Goal: Transaction & Acquisition: Purchase product/service

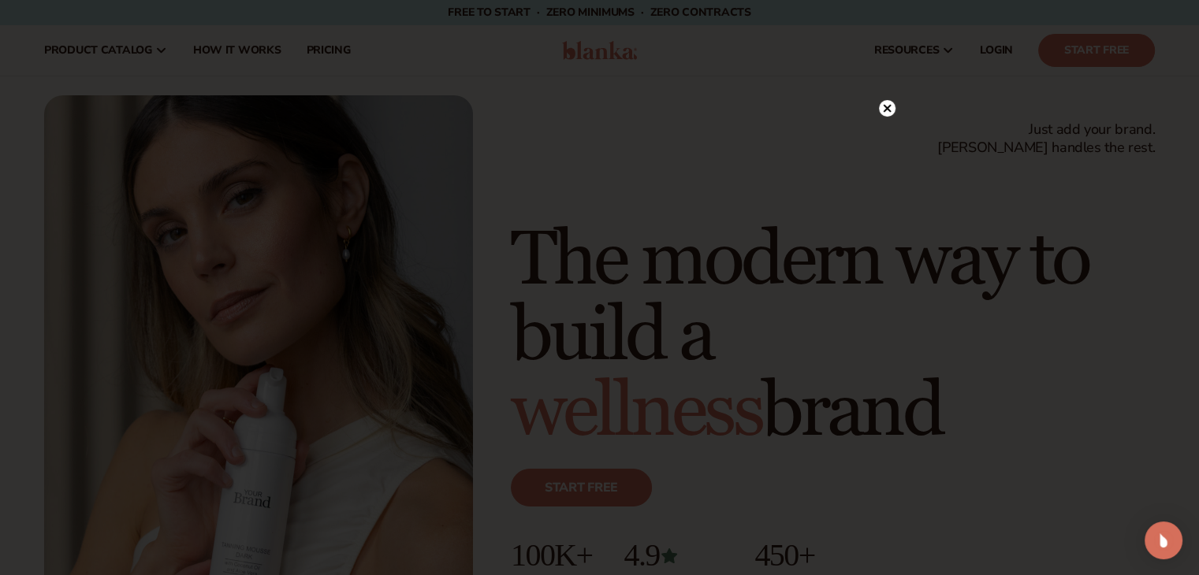
click at [889, 108] on circle at bounding box center [887, 108] width 17 height 17
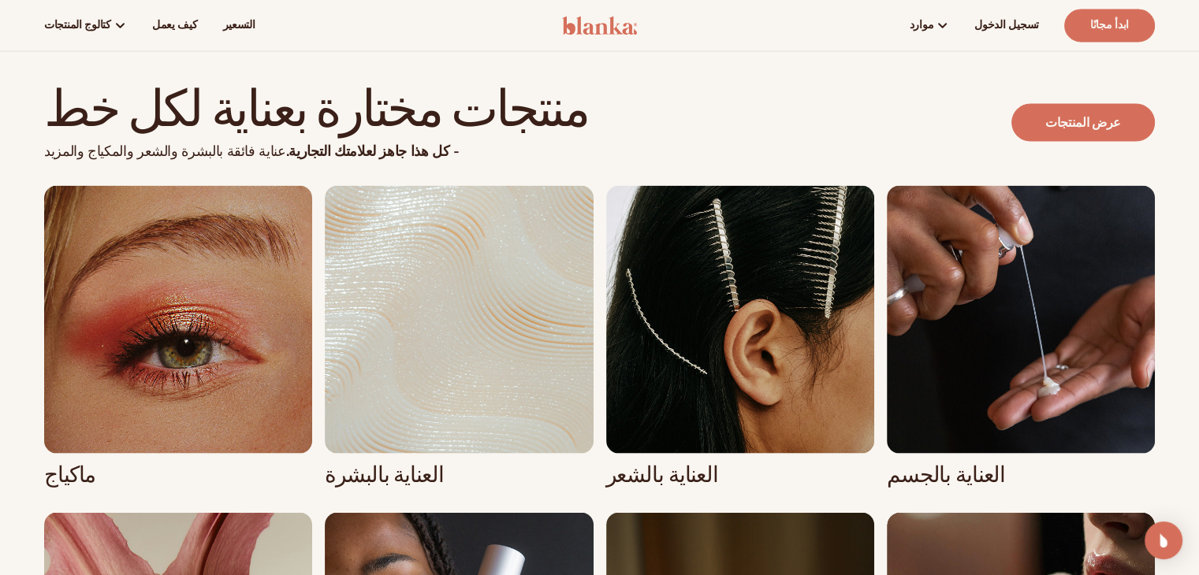
scroll to position [2916, 0]
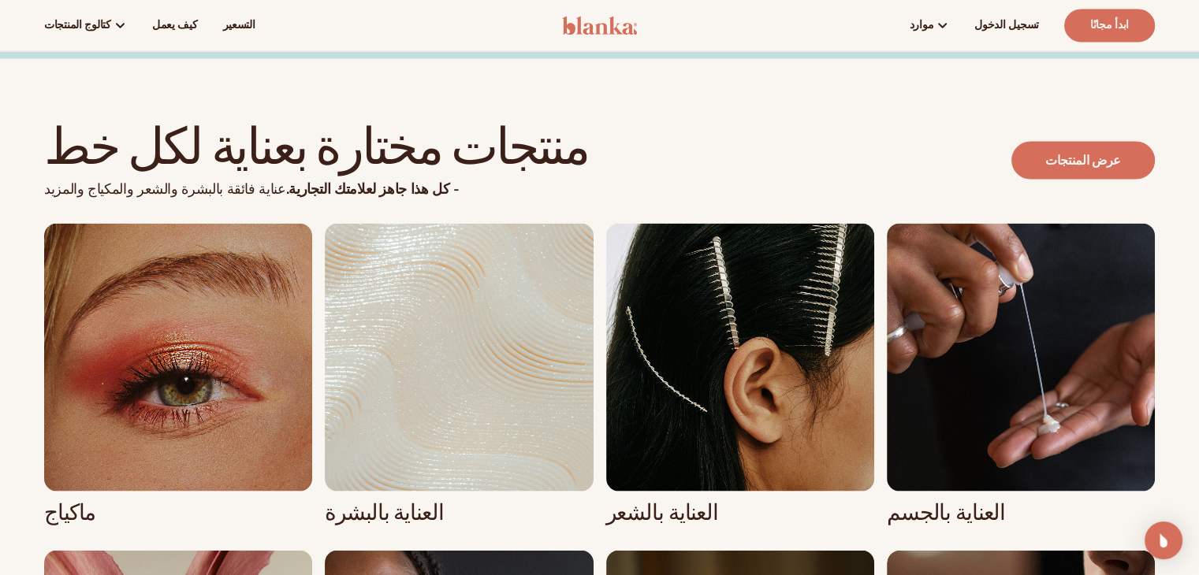
click at [259, 236] on link "1 / 8" at bounding box center [178, 374] width 268 height 302
click at [200, 380] on link "1 / 8" at bounding box center [178, 374] width 268 height 302
click at [72, 438] on link "1 / 8" at bounding box center [178, 374] width 268 height 302
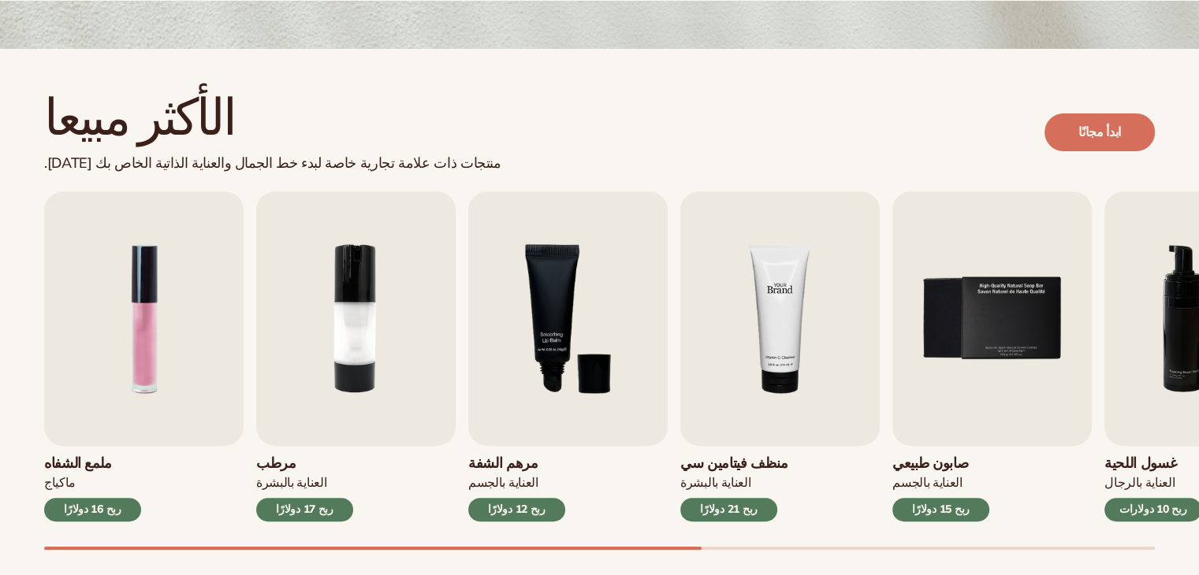
scroll to position [394, 0]
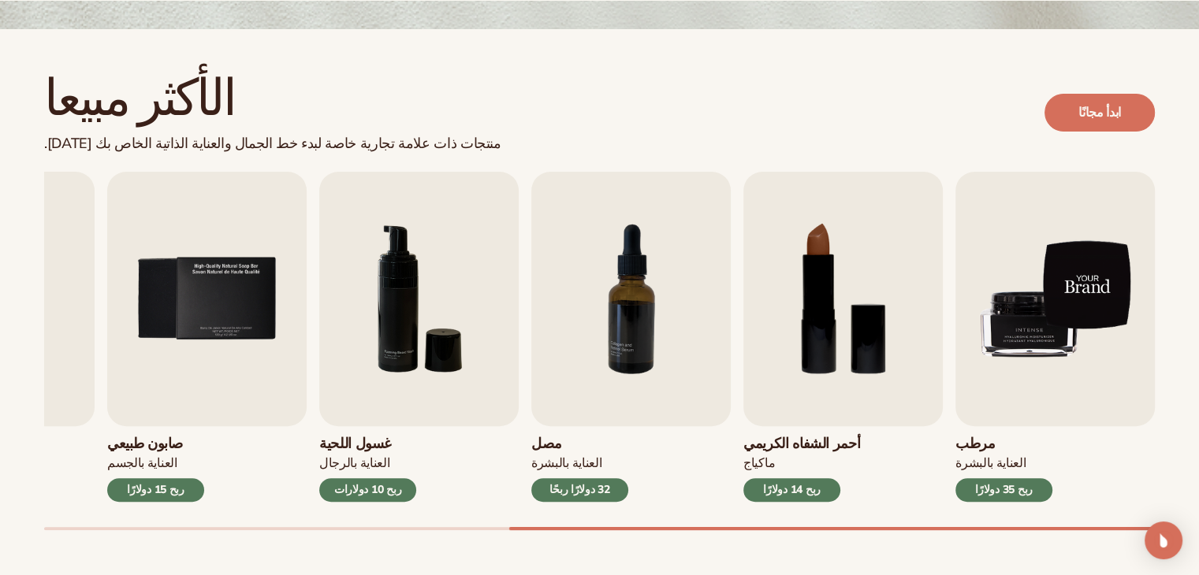
click at [995, 343] on img "9 / 9" at bounding box center [1054, 299] width 199 height 255
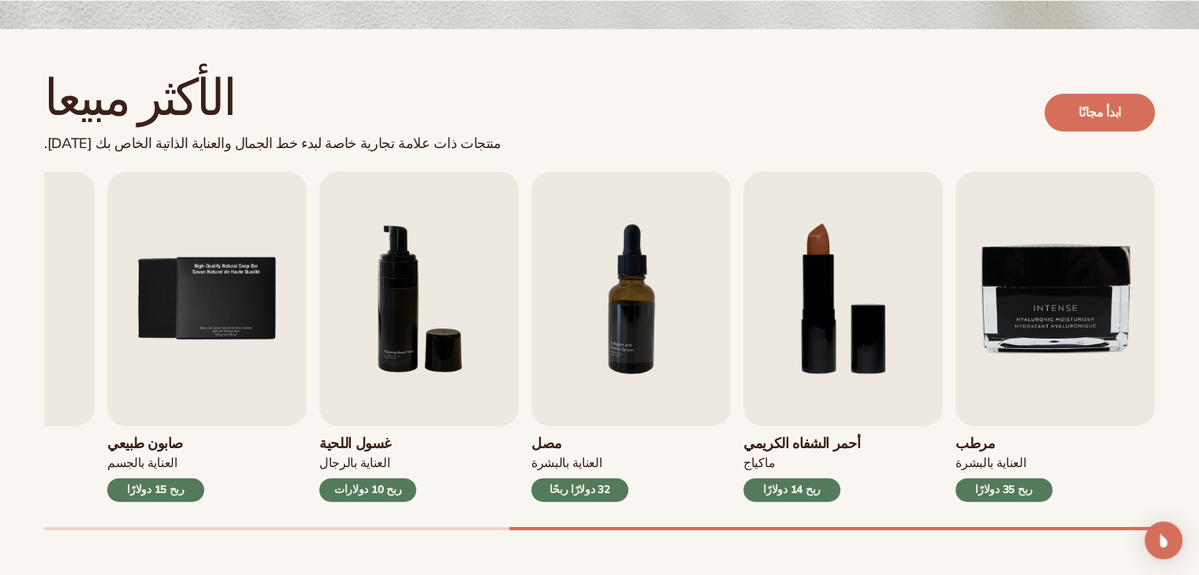
click at [972, 438] on font "مرطب" at bounding box center [975, 443] width 40 height 19
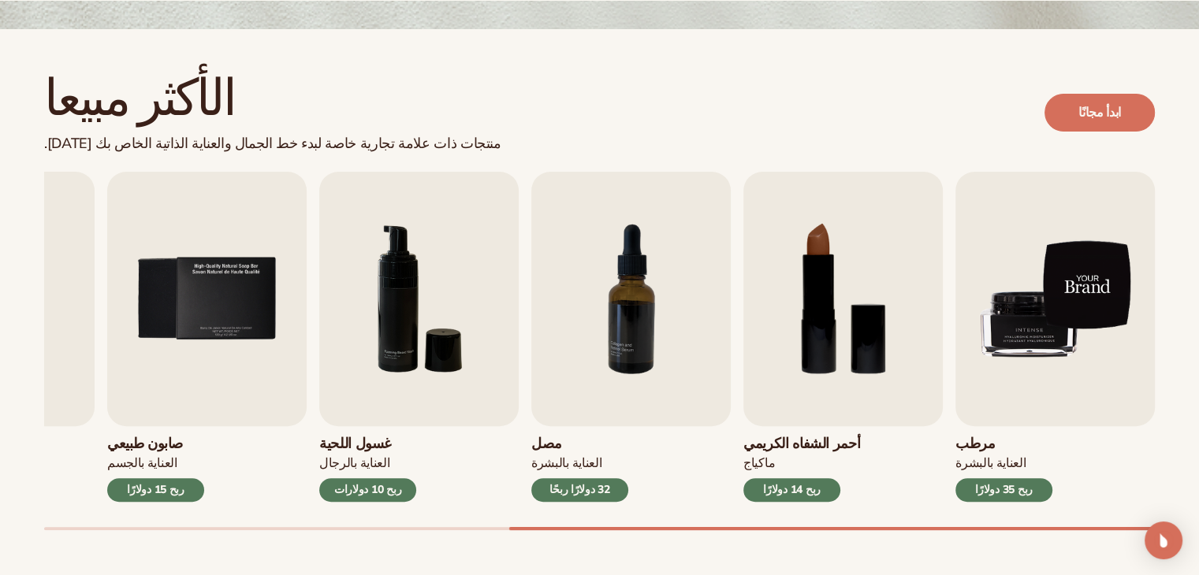
click at [1029, 363] on img "9 / 9" at bounding box center [1054, 299] width 199 height 255
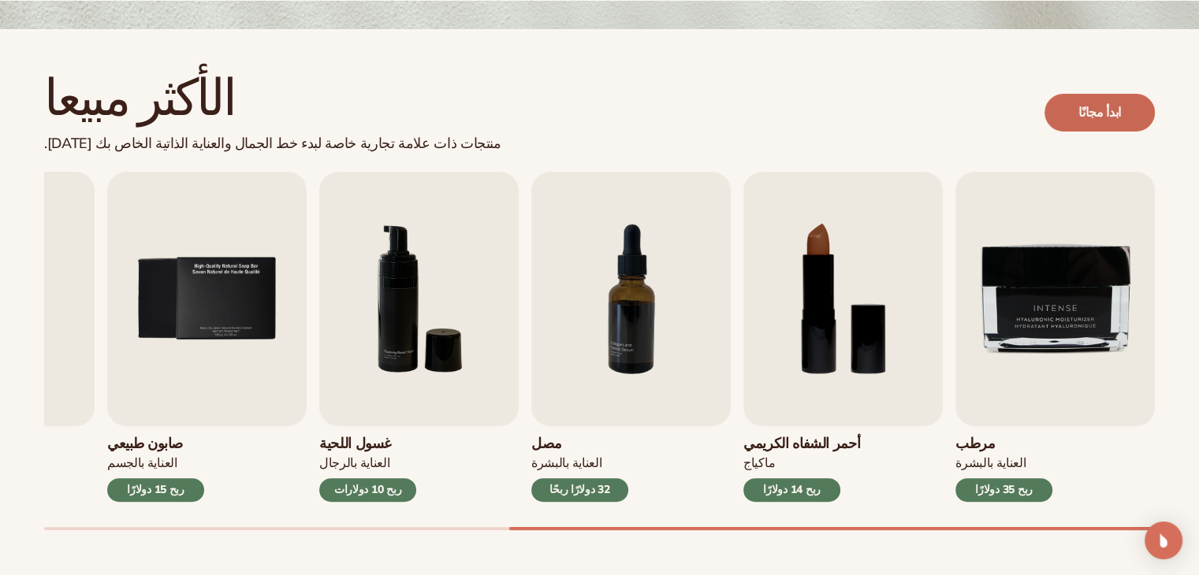
click at [1119, 107] on font "ابدأ مجانًا" at bounding box center [1099, 112] width 43 height 17
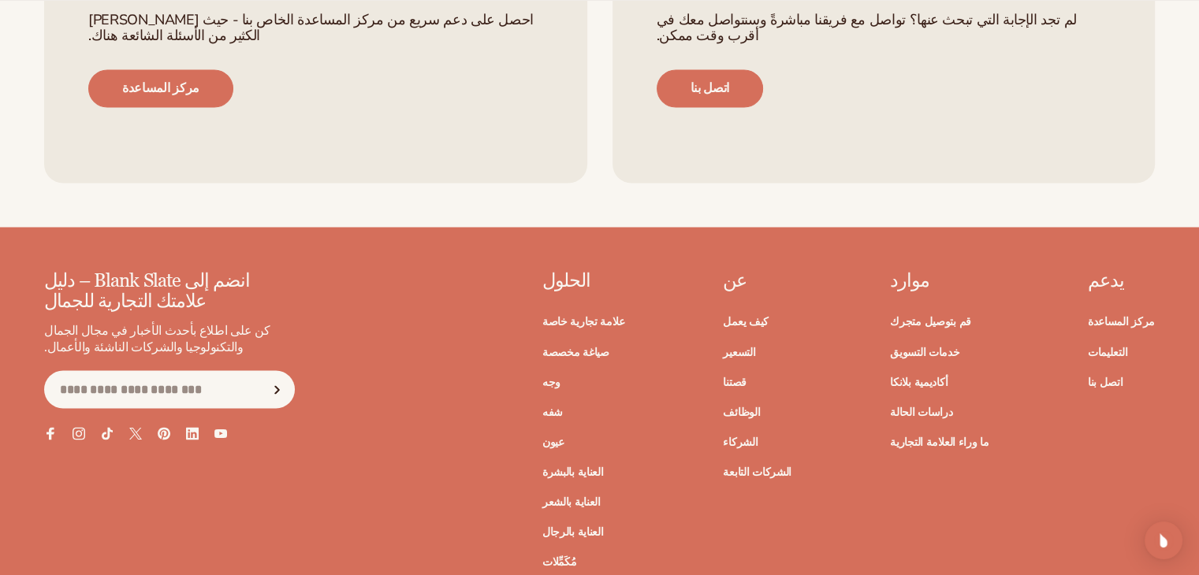
scroll to position [2680, 0]
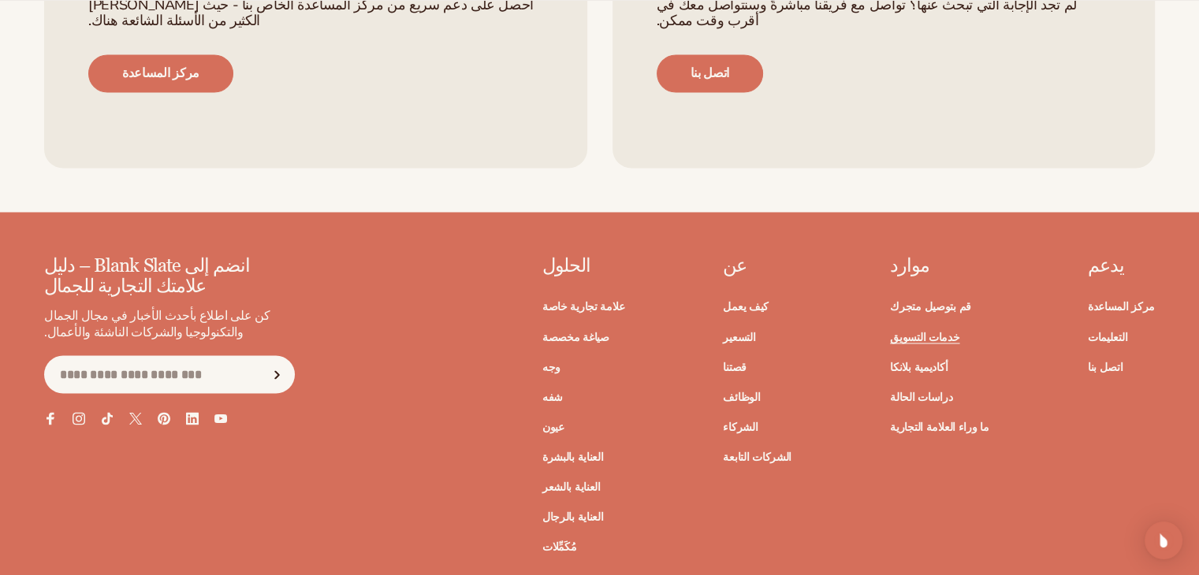
click at [959, 338] on font "خدمات التسويق" at bounding box center [924, 336] width 69 height 15
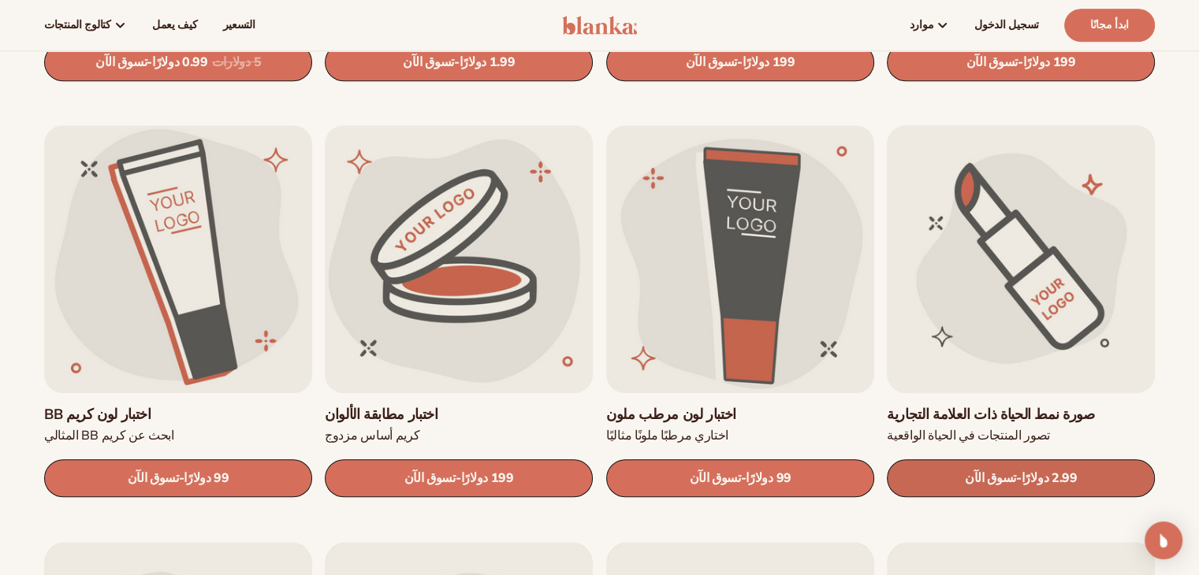
scroll to position [1261, 0]
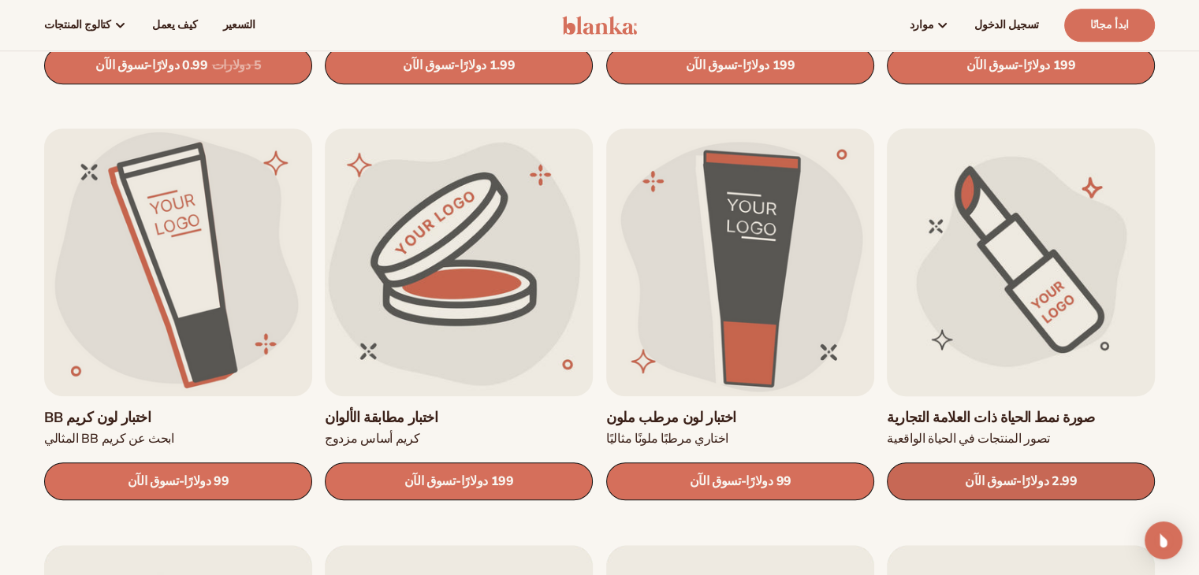
click at [1066, 478] on font "2.99 دولارًا" at bounding box center [1049, 482] width 56 height 17
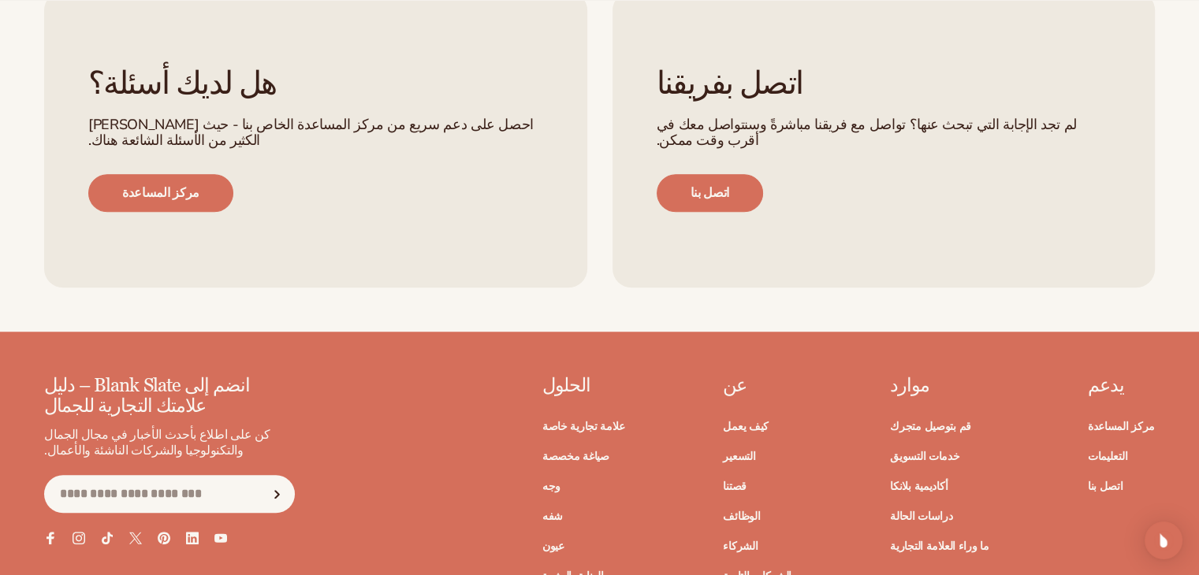
scroll to position [1103, 0]
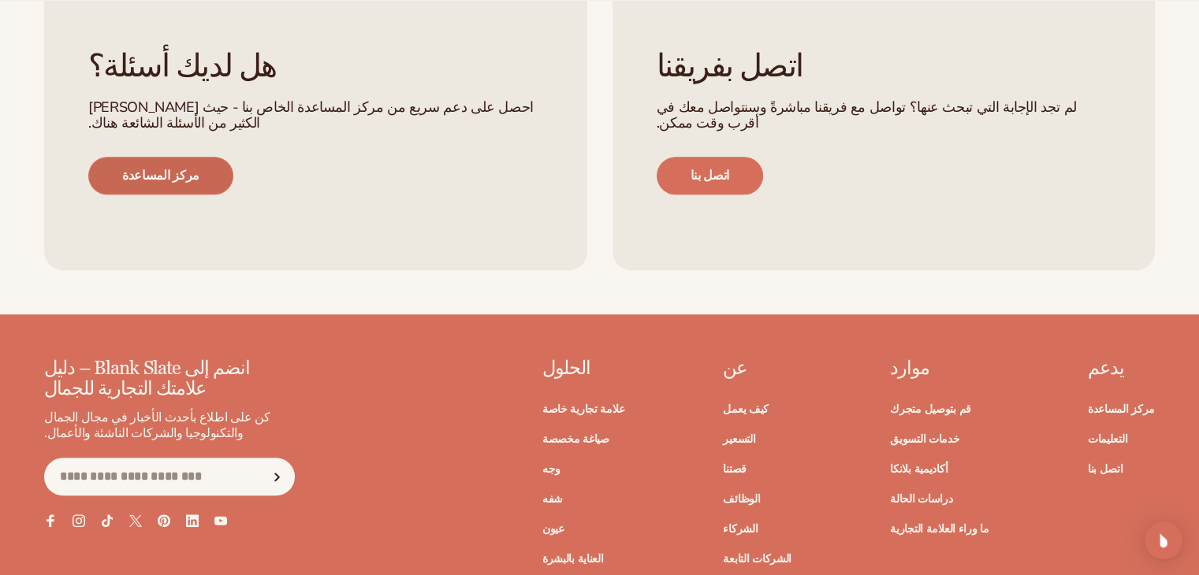
click at [187, 162] on link "مركز المساعدة" at bounding box center [160, 176] width 145 height 38
